Goal: Task Accomplishment & Management: Complete application form

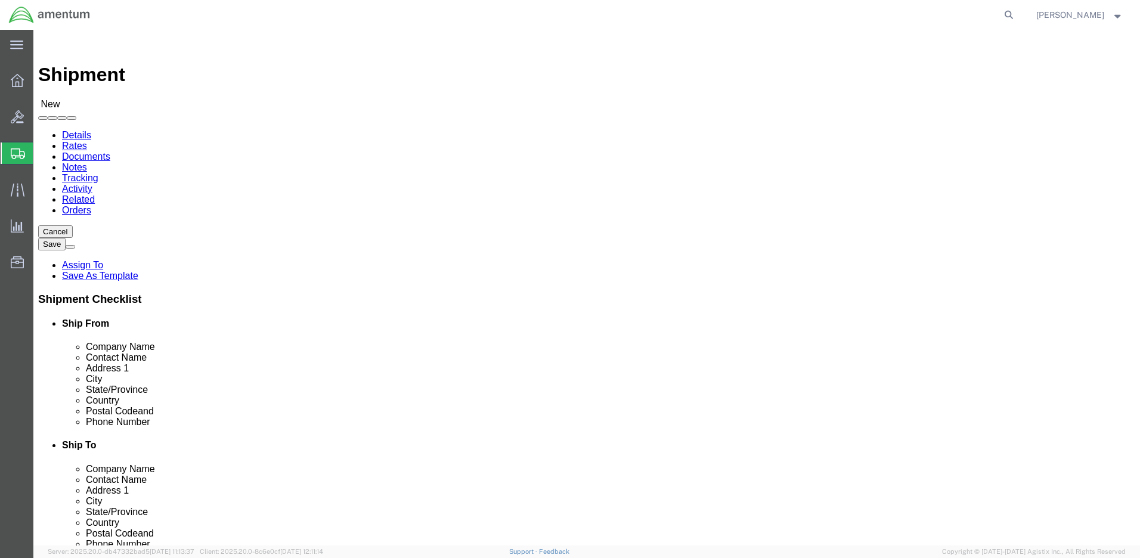
select select
click input "text"
type input "[PERSON_NAME]"
click p "- Amentum - ([PERSON_NAME]***) BLDG [STREET_ADDRESS][PERSON_NAME] Defrenn Army …"
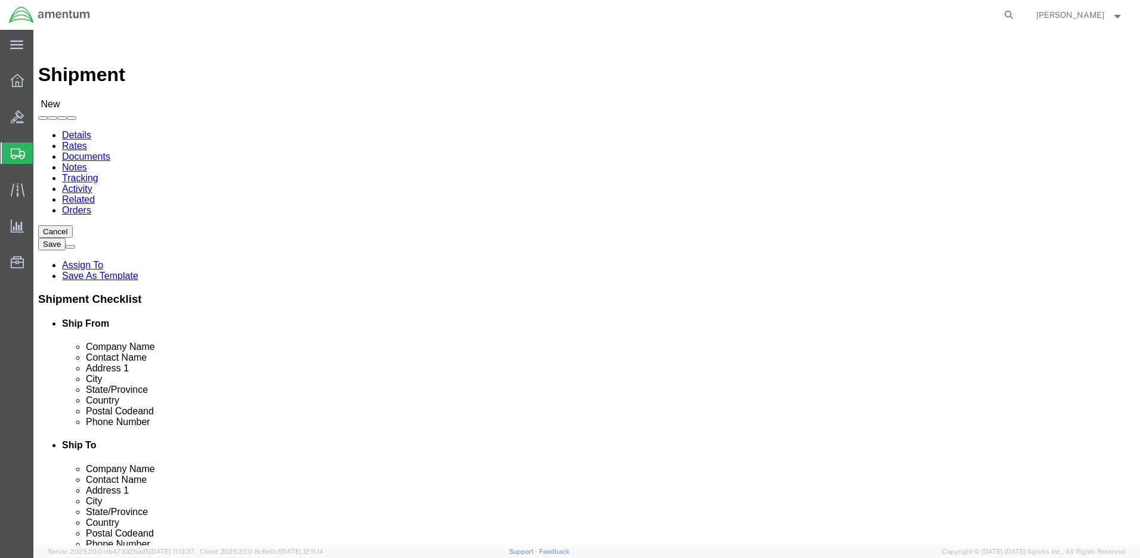
select select "[GEOGRAPHIC_DATA]"
type input "[PERSON_NAME]"
click input "text"
paste input "[PERSON_NAME]"
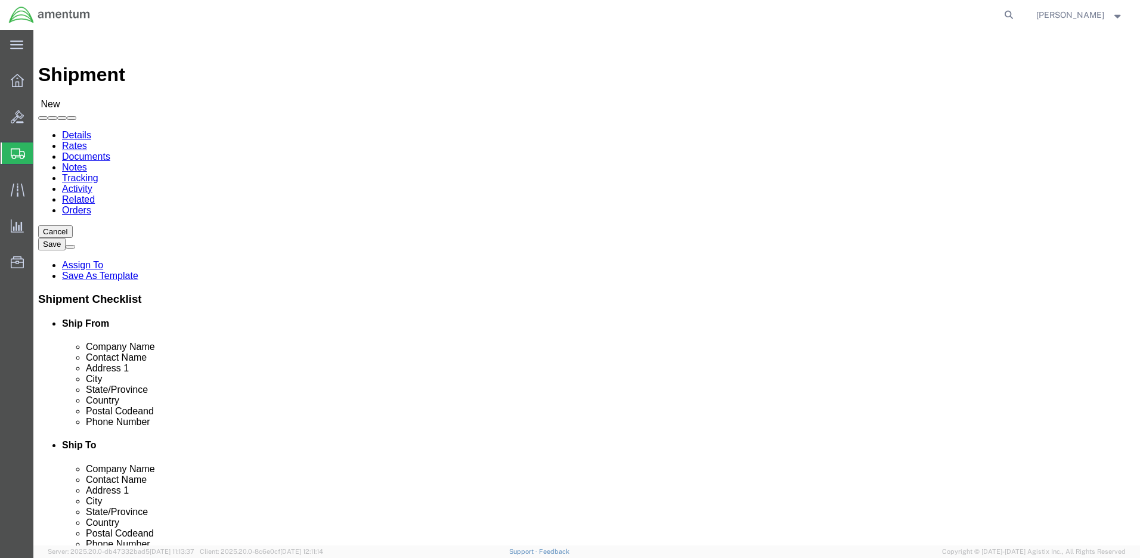
type input "[PERSON_NAME]"
click input "text"
type input "aMENTUM"
click input "text"
paste input "[STREET_ADDRESS][PERSON_NAME] BLDG 1079"
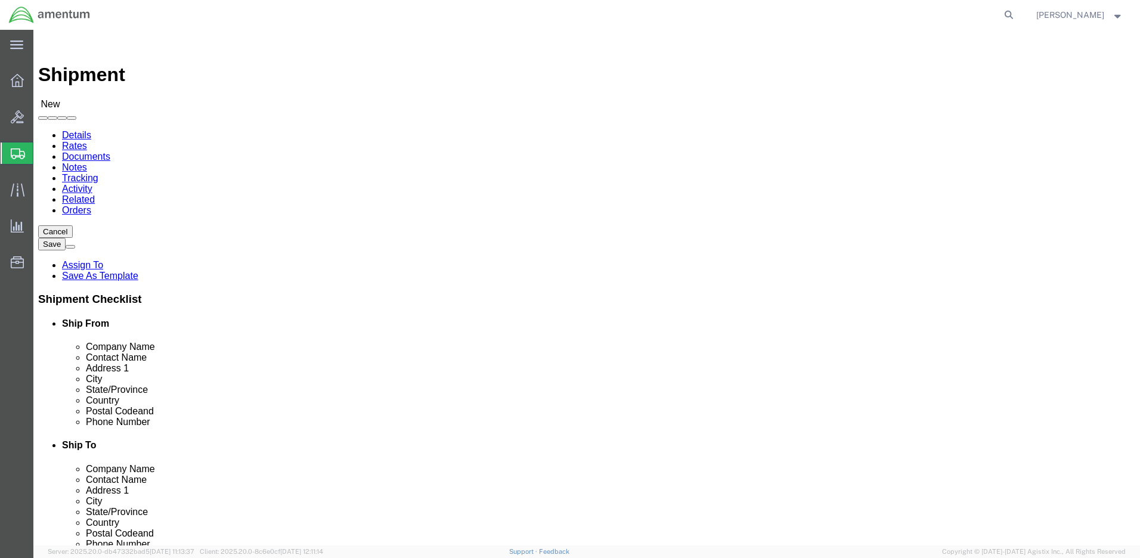
type input "[STREET_ADDRESS][PERSON_NAME] BLDG 1079"
click input "text"
paste input "[PERSON_NAME][GEOGRAPHIC_DATA]"
type input "[PERSON_NAME][GEOGRAPHIC_DATA]"
click label "City"
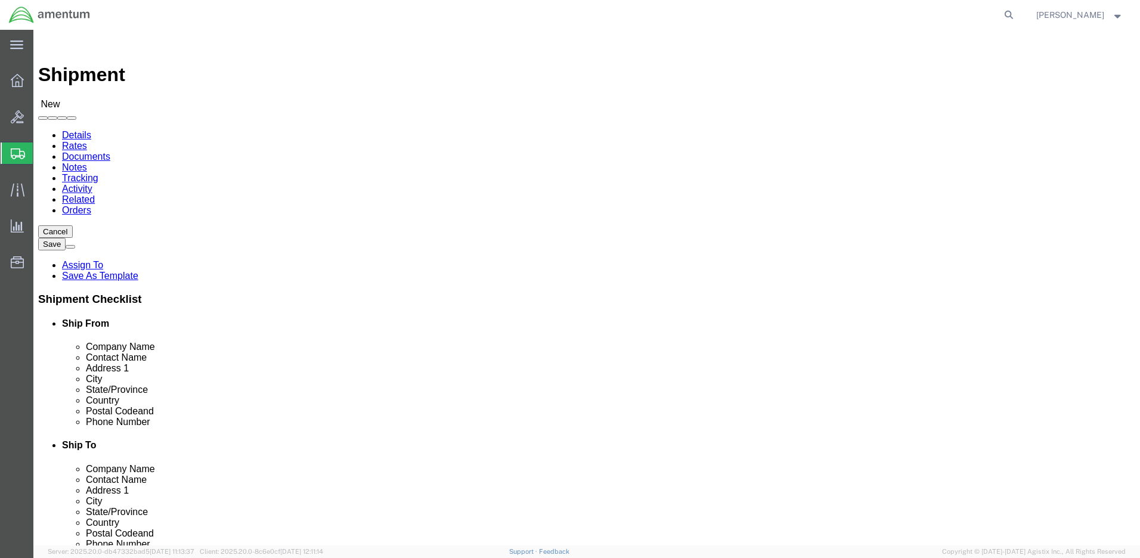
click body "Shipment New Details Rates Documents Notes Tracking Activity Related Orders Can…"
click input "Postal Code"
paste input "88330"
type input "88330"
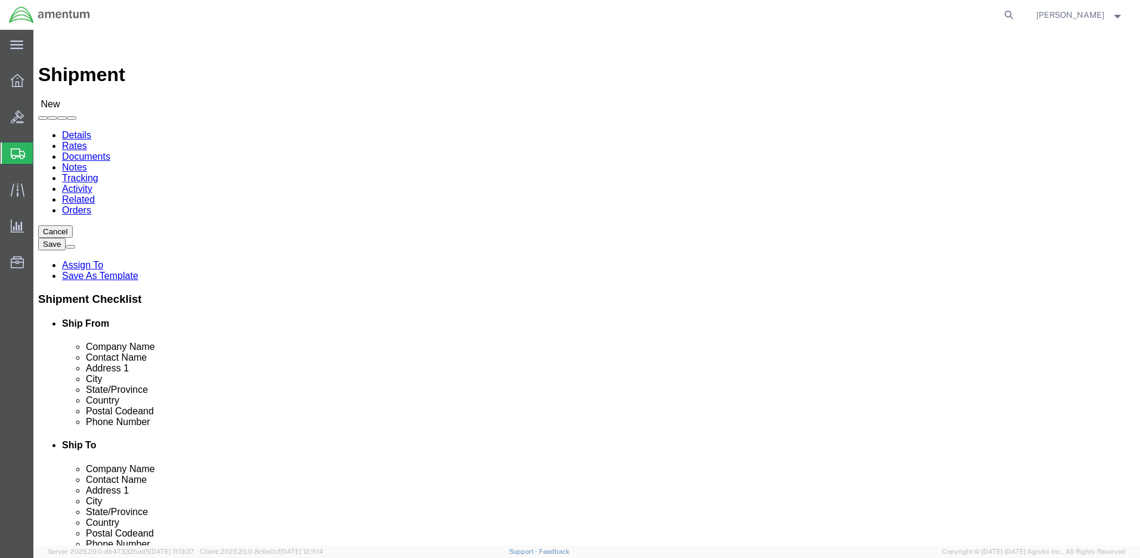
click input "text"
paste input "[PHONE_NUMBER]"
type input "[PHONE_NUMBER]"
drag, startPoint x: 653, startPoint y: 221, endPoint x: 581, endPoint y: 219, distance: 72.8
click div "Company Name aMENTUM"
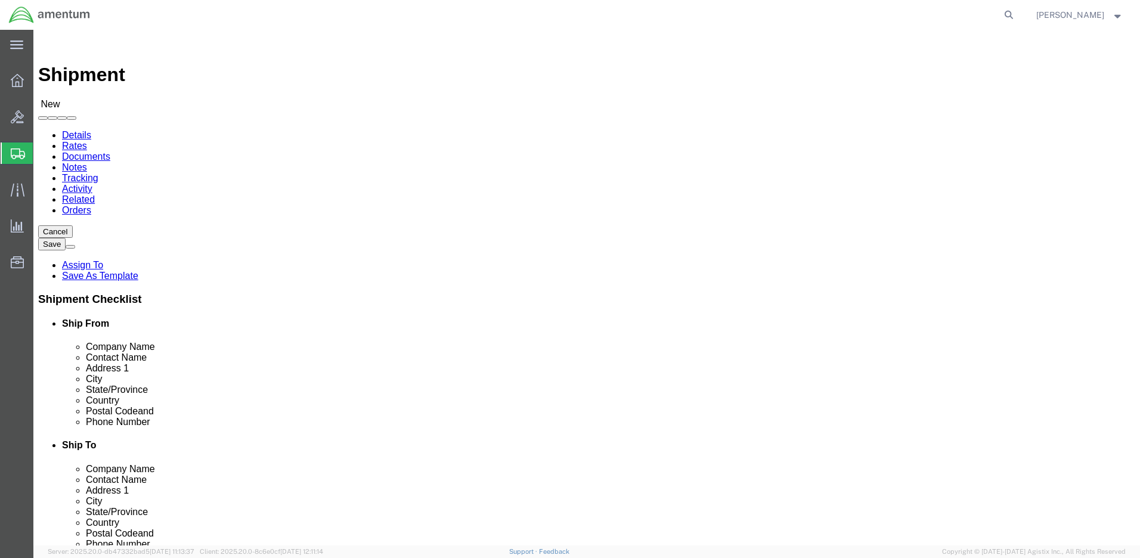
type input "Amentum"
click div "Location My Profile Location [PHONE_NUMBER] [PHONE_NUMBER] [PHONE_NUMBER] [PHON…"
click span
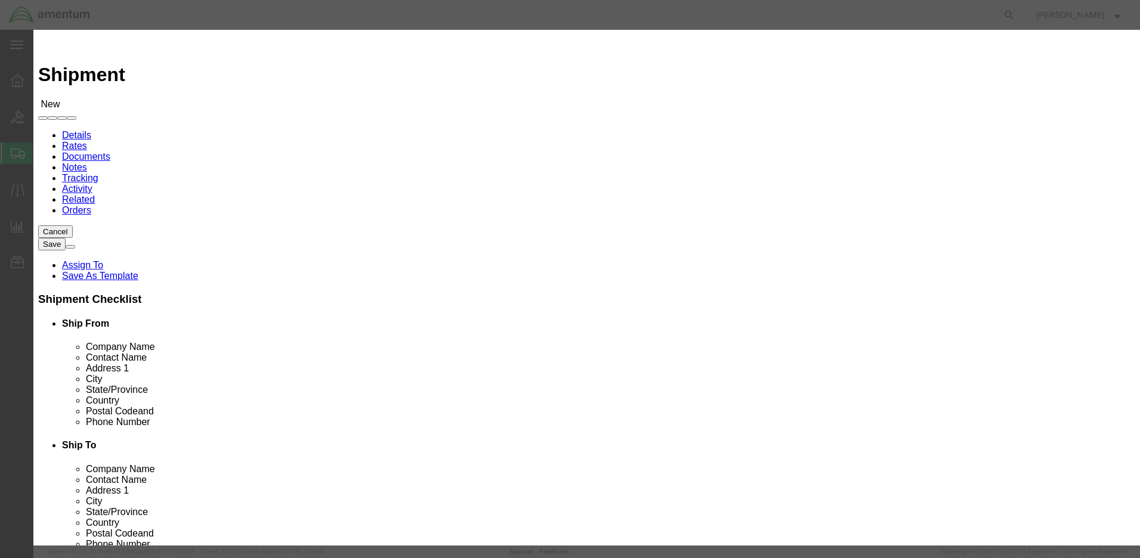
click input "checkbox"
checkbox input "true"
click button "Save"
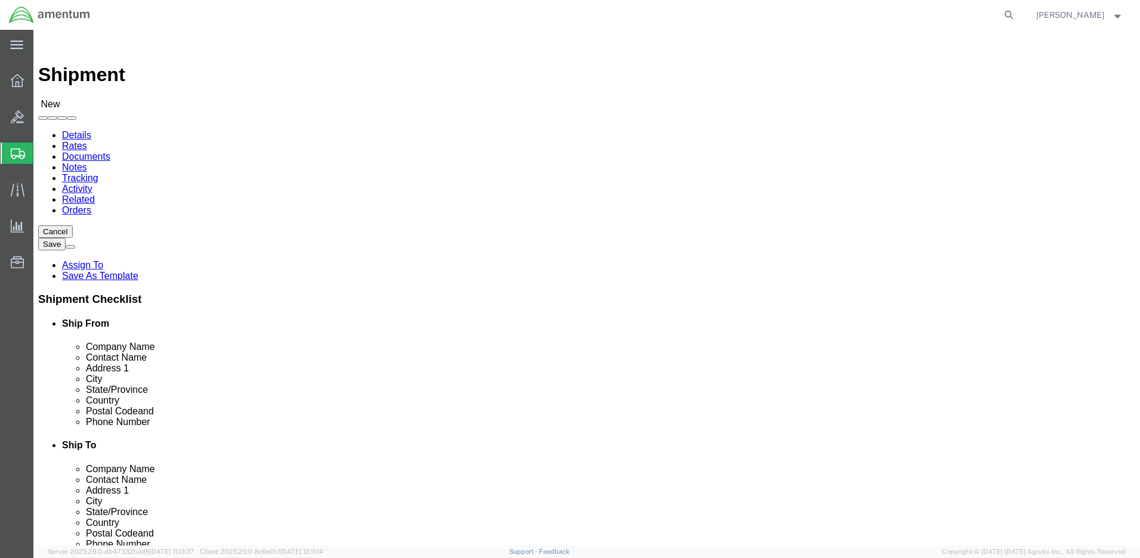
scroll to position [358, 0]
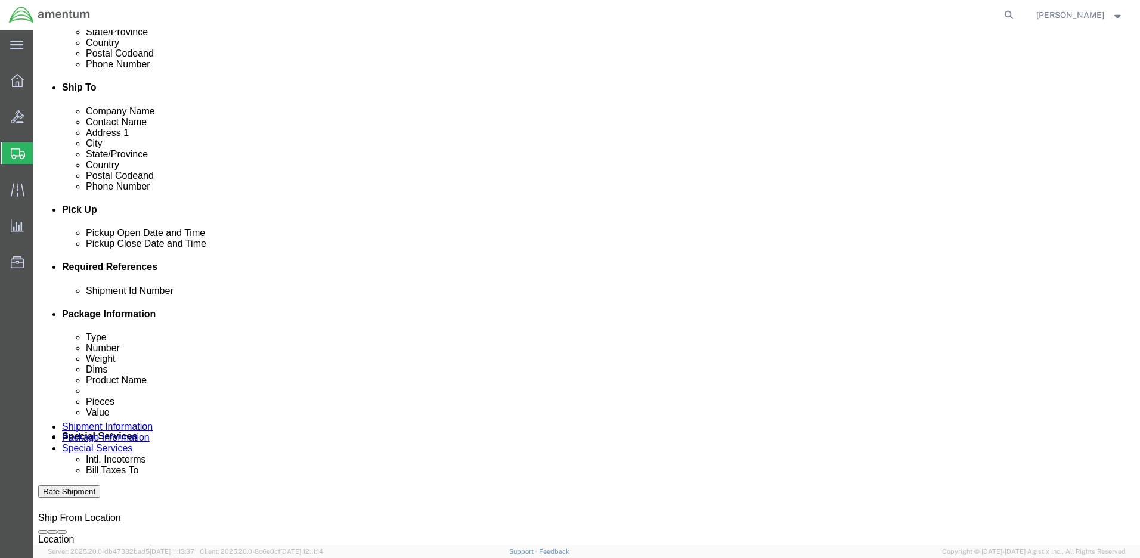
click input "text"
paste input "4999.R.2521.AJ.AT.09.WSMR.00"
type input "4999.R.2521.AJ.AT.09.WSMR.00"
click button "Continue"
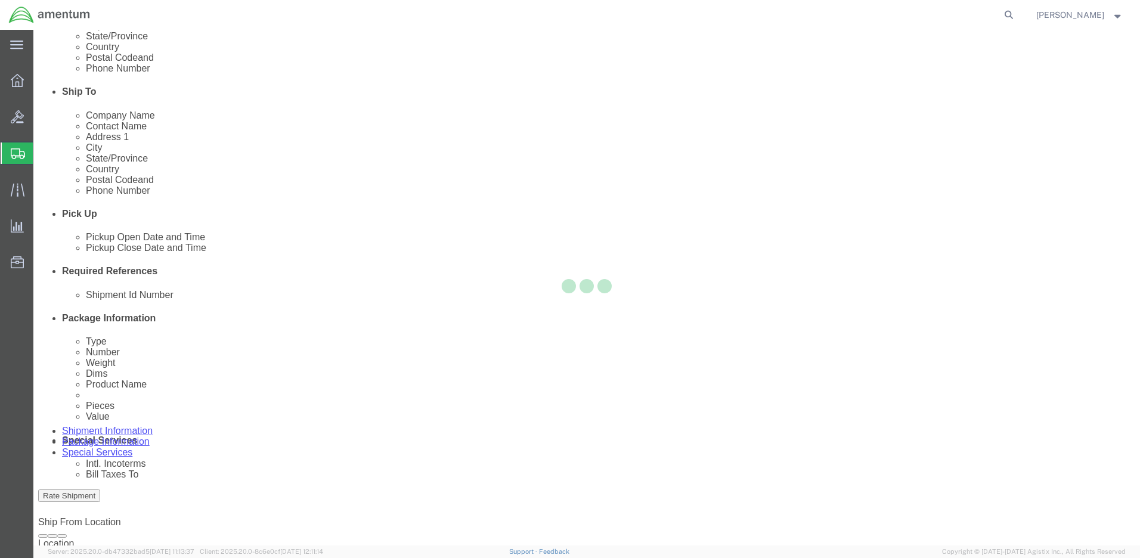
select select "CBOX"
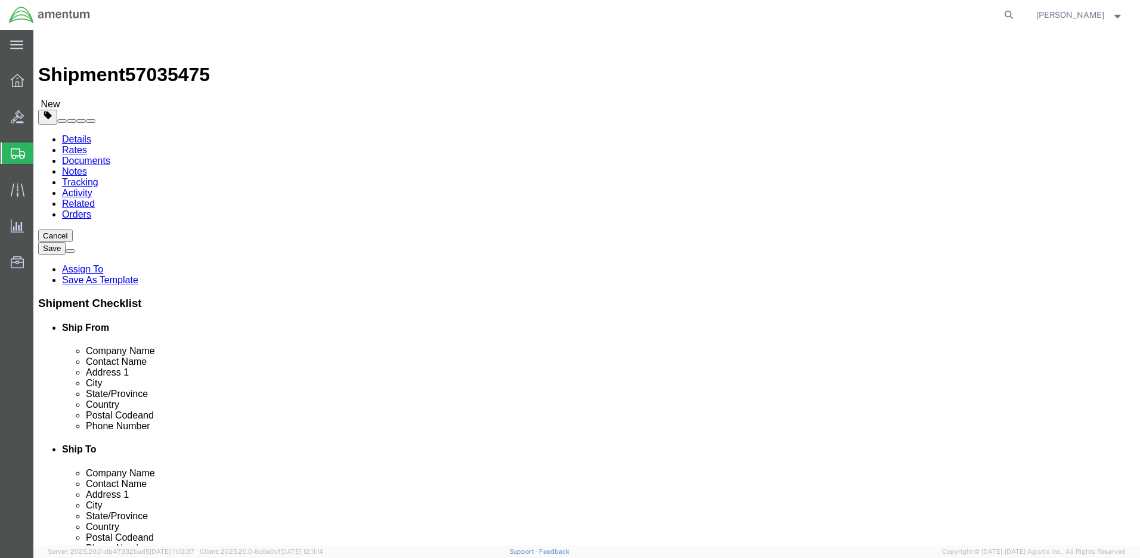
click input "text"
type input "8"
type input "2.0"
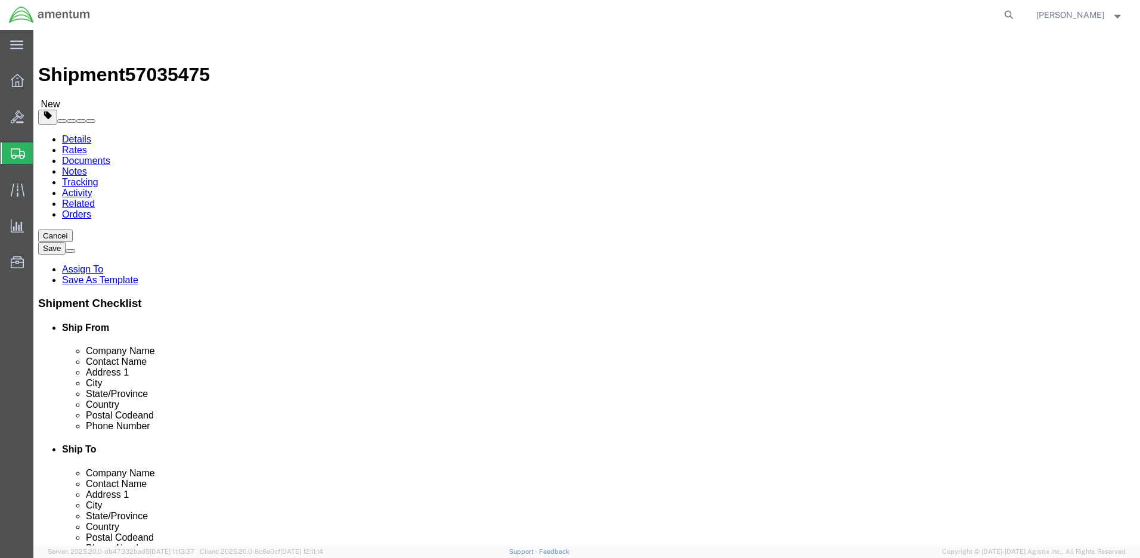
click link "Add Content"
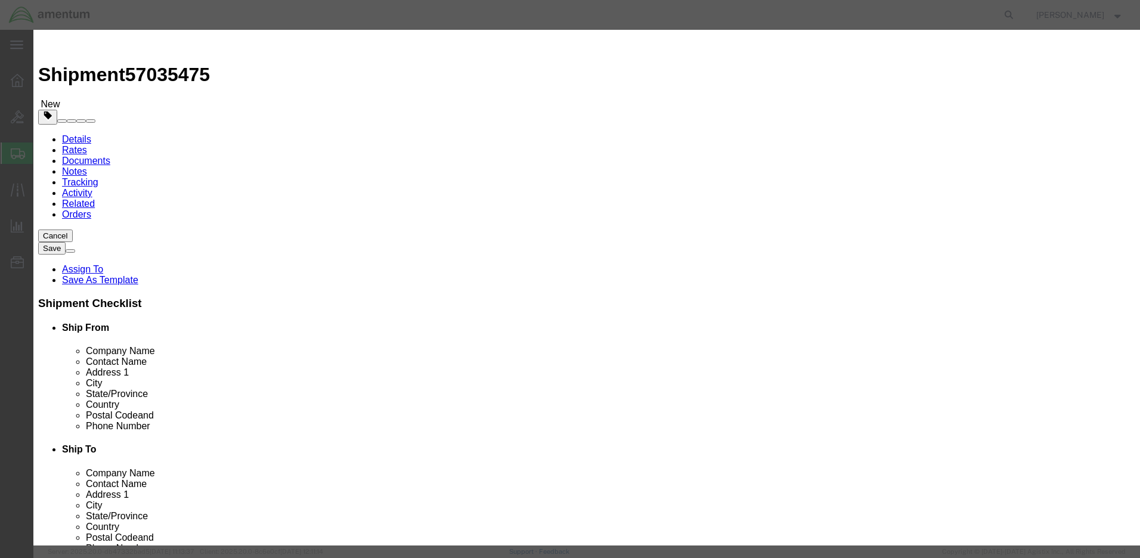
click input "text"
paste input "WIRELESS ADAPTER,MOBILE HOTSPOT"
type input "WIRELESS ADAPTER,MOBILE HOTSPOT"
drag, startPoint x: 365, startPoint y: 114, endPoint x: 335, endPoint y: 112, distance: 29.9
click div "Pieces 0 Select Bag Barrels 100Board Feet Bottle Box Blister Pack Carats Can Ca…"
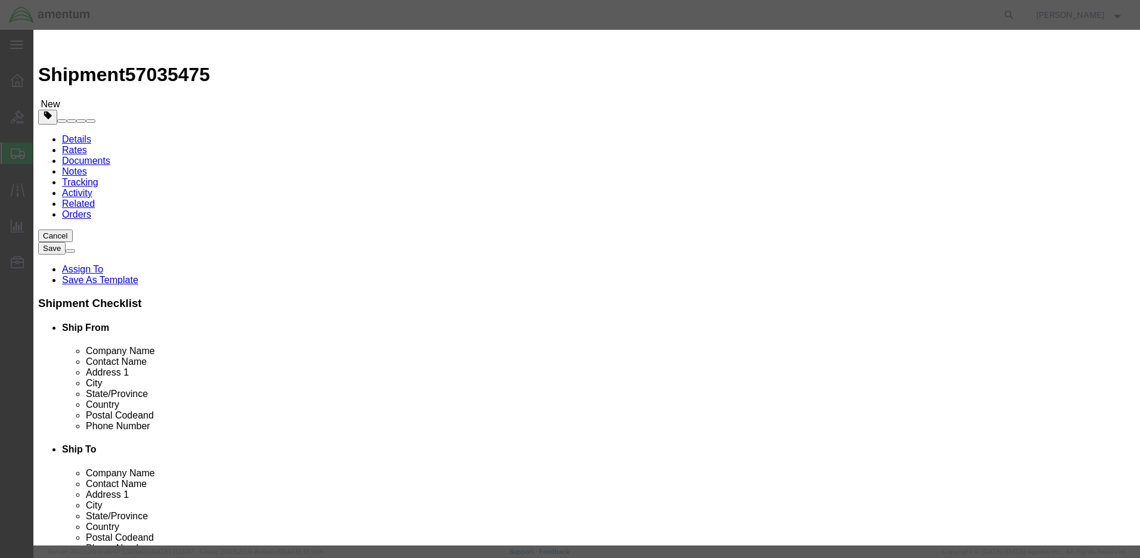
type input "1"
click input "text"
type input "100.00"
select select "50"
click textarea
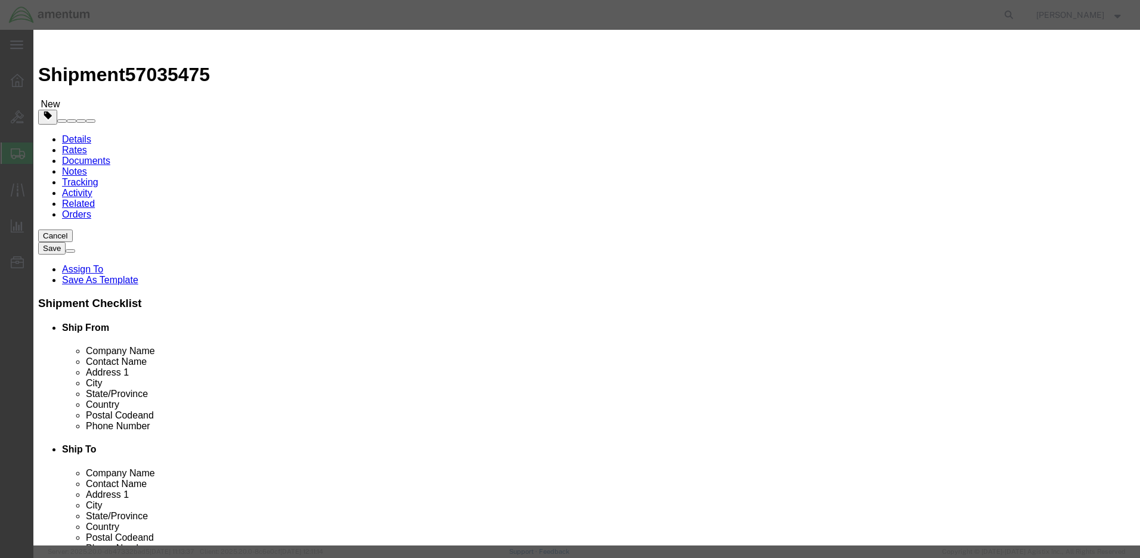
paste textarea "AMEN0418"
type textarea "AMEN0418"
select select "US"
click button "Save & Close"
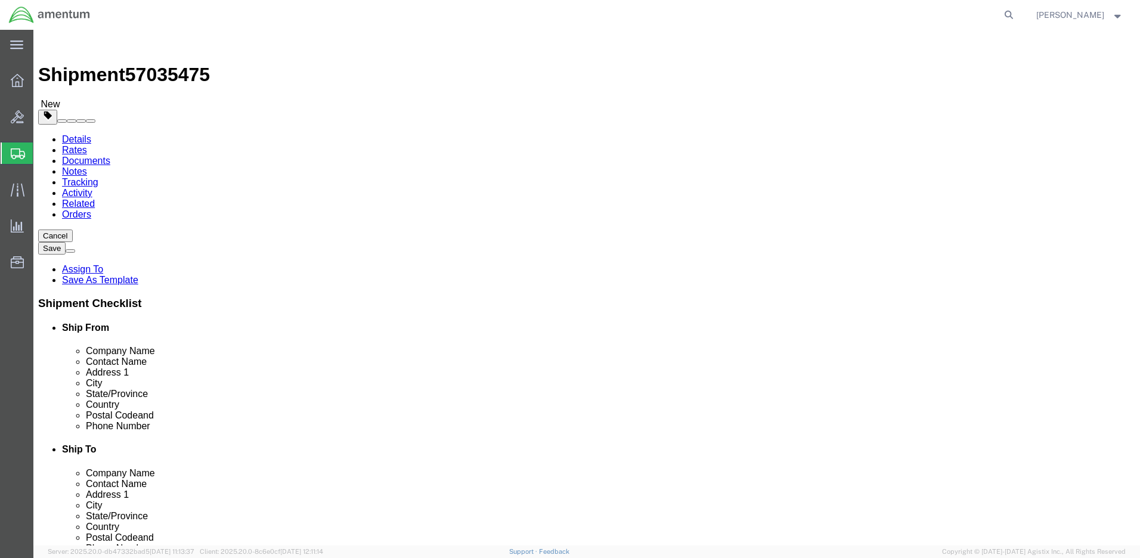
click button "Rate Shipment"
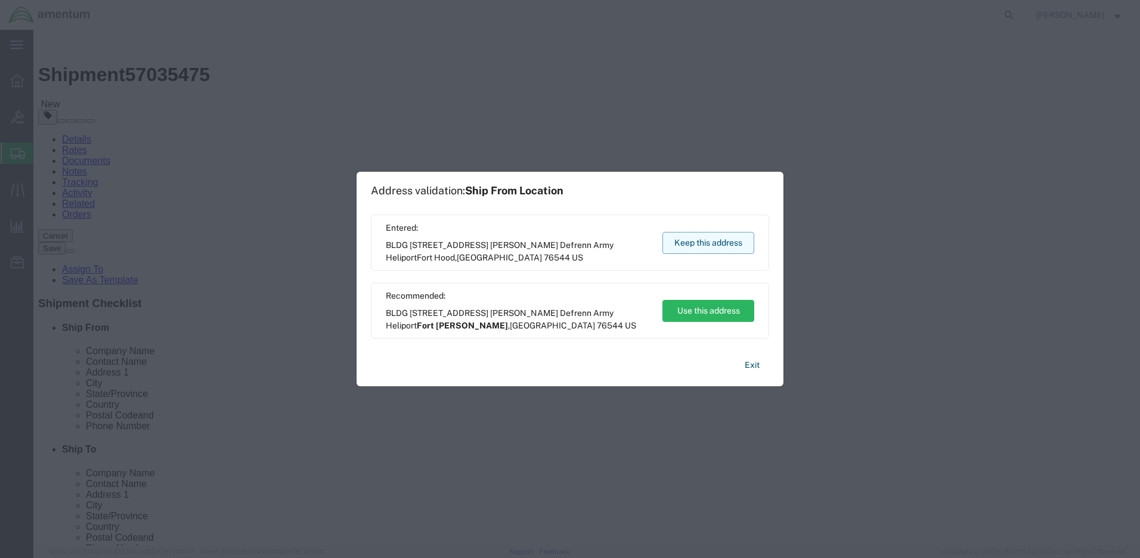
click at [707, 241] on button "Keep this address" at bounding box center [708, 243] width 92 height 22
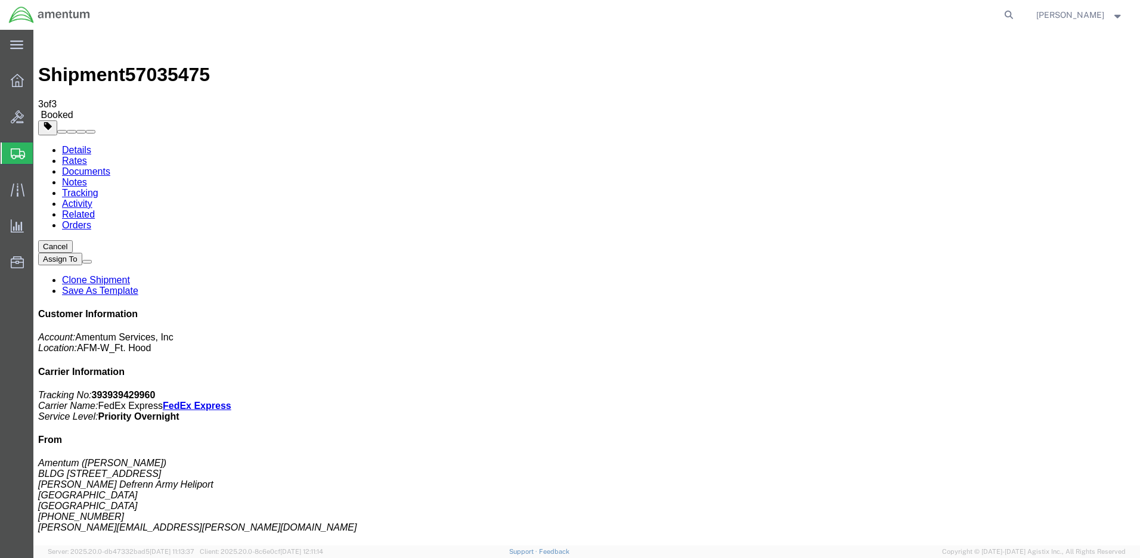
drag, startPoint x: 923, startPoint y: 185, endPoint x: 1058, endPoint y: 205, distance: 136.3
click at [1058, 390] on p "Tracking No: 393939429960 Carrier Name: FedEx Express FedEx Express Service Lev…" at bounding box center [586, 406] width 1097 height 32
click at [0, 0] on span "Create Shipment" at bounding box center [0, 0] width 0 height 0
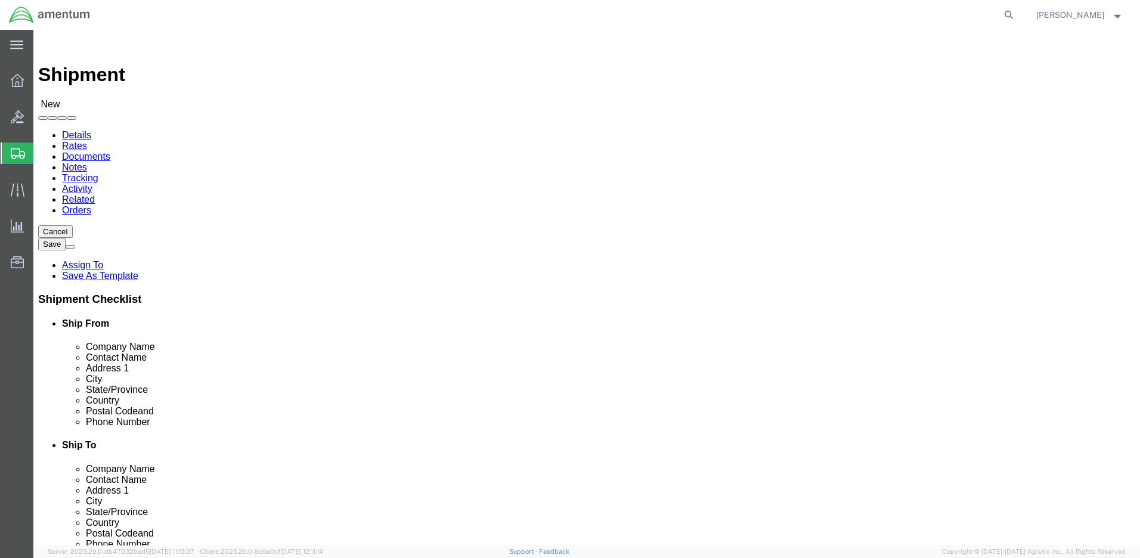
click input "text"
type input "[PERSON_NAME]"
